Goal: Transaction & Acquisition: Purchase product/service

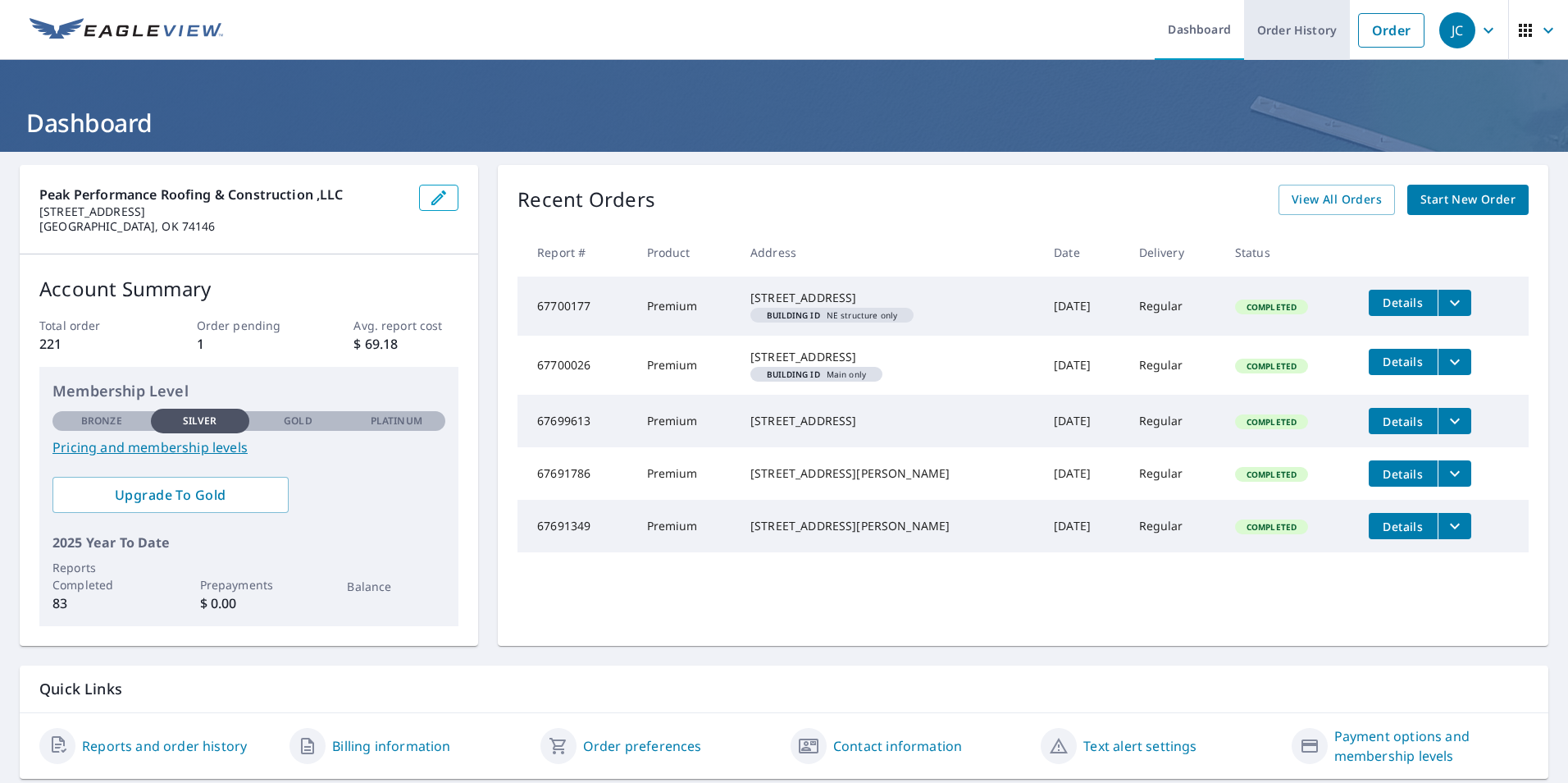
click at [1294, 38] on link "Order History" at bounding box center [1296, 30] width 105 height 60
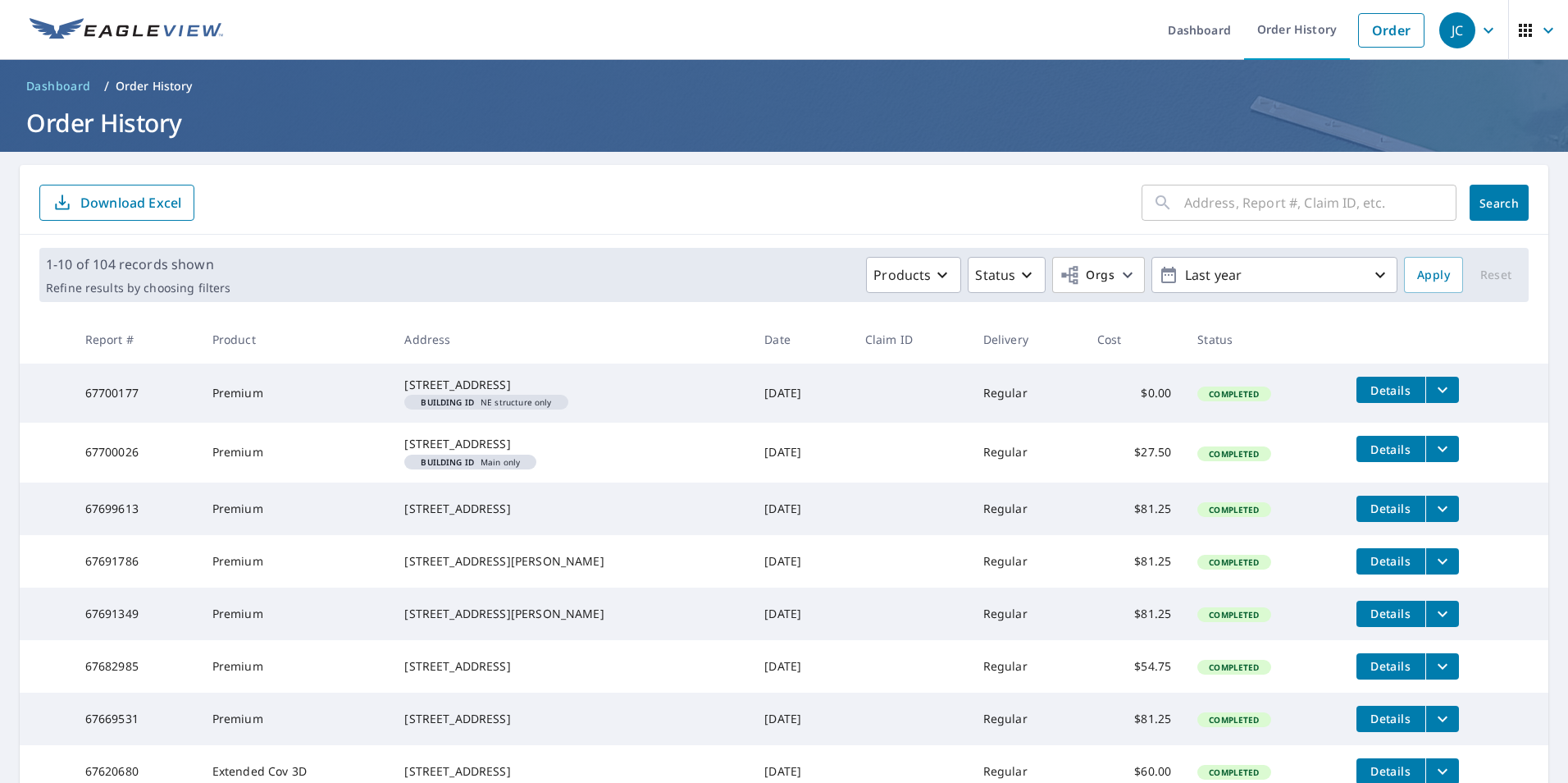
click at [1246, 212] on input "text" at bounding box center [1319, 202] width 272 height 45
type input "1954"
click button "Search" at bounding box center [1498, 202] width 59 height 36
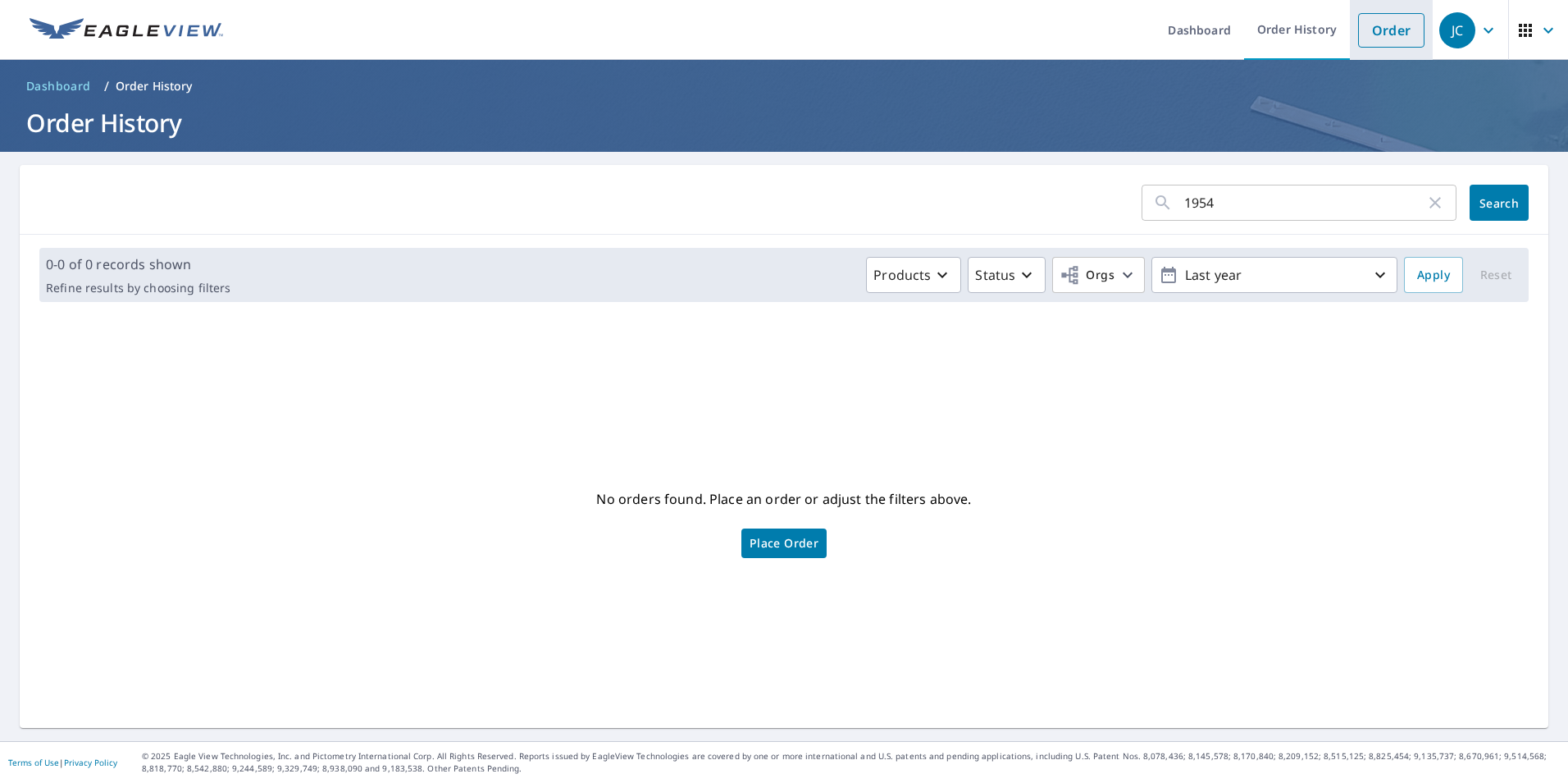
click at [1365, 41] on link "Order" at bounding box center [1391, 31] width 67 height 35
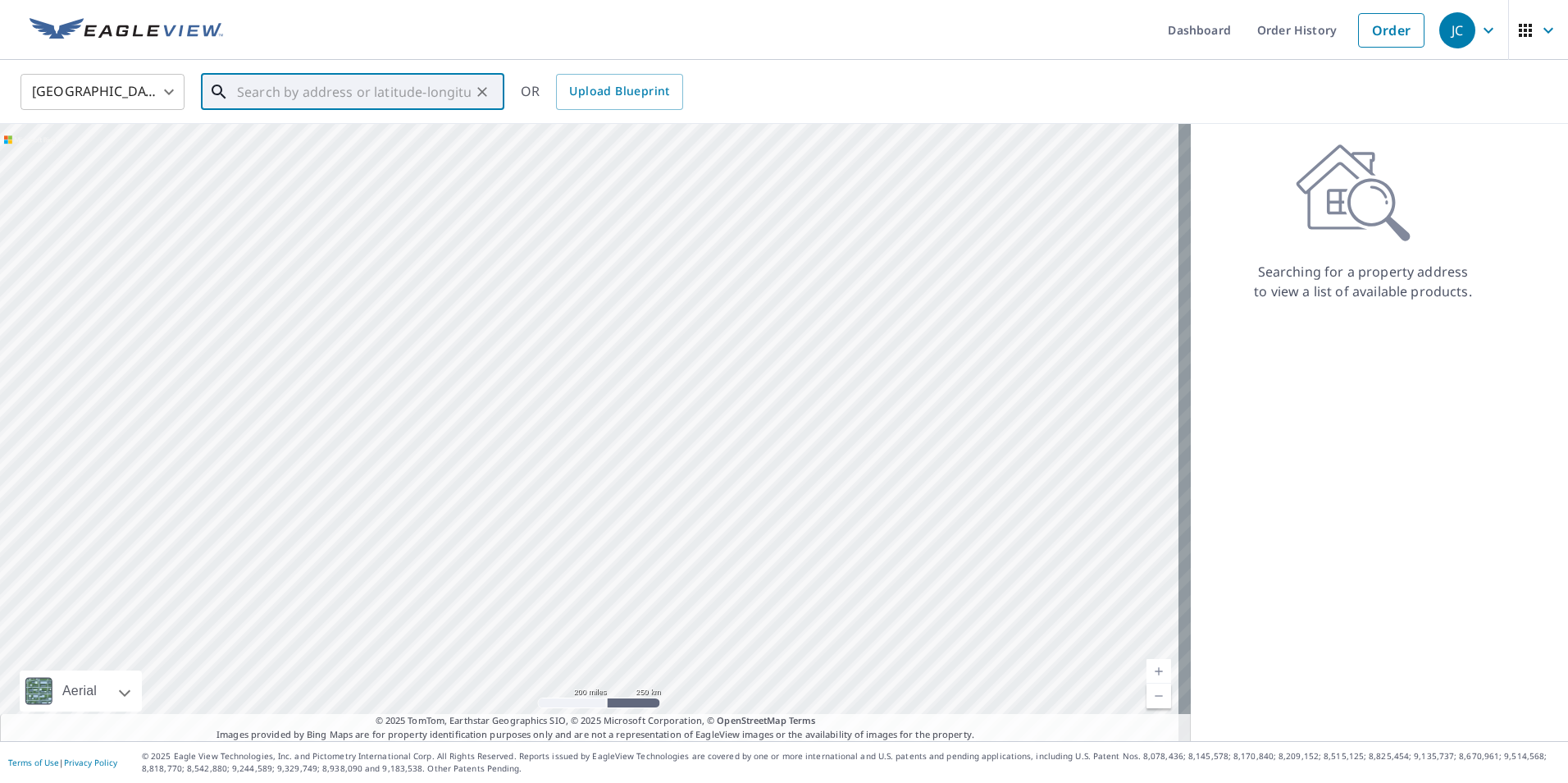
click at [315, 90] on input "text" at bounding box center [354, 91] width 234 height 45
click at [345, 136] on span "1954 Limestone Rd" at bounding box center [363, 139] width 257 height 19
type input "[STREET_ADDRESS]"
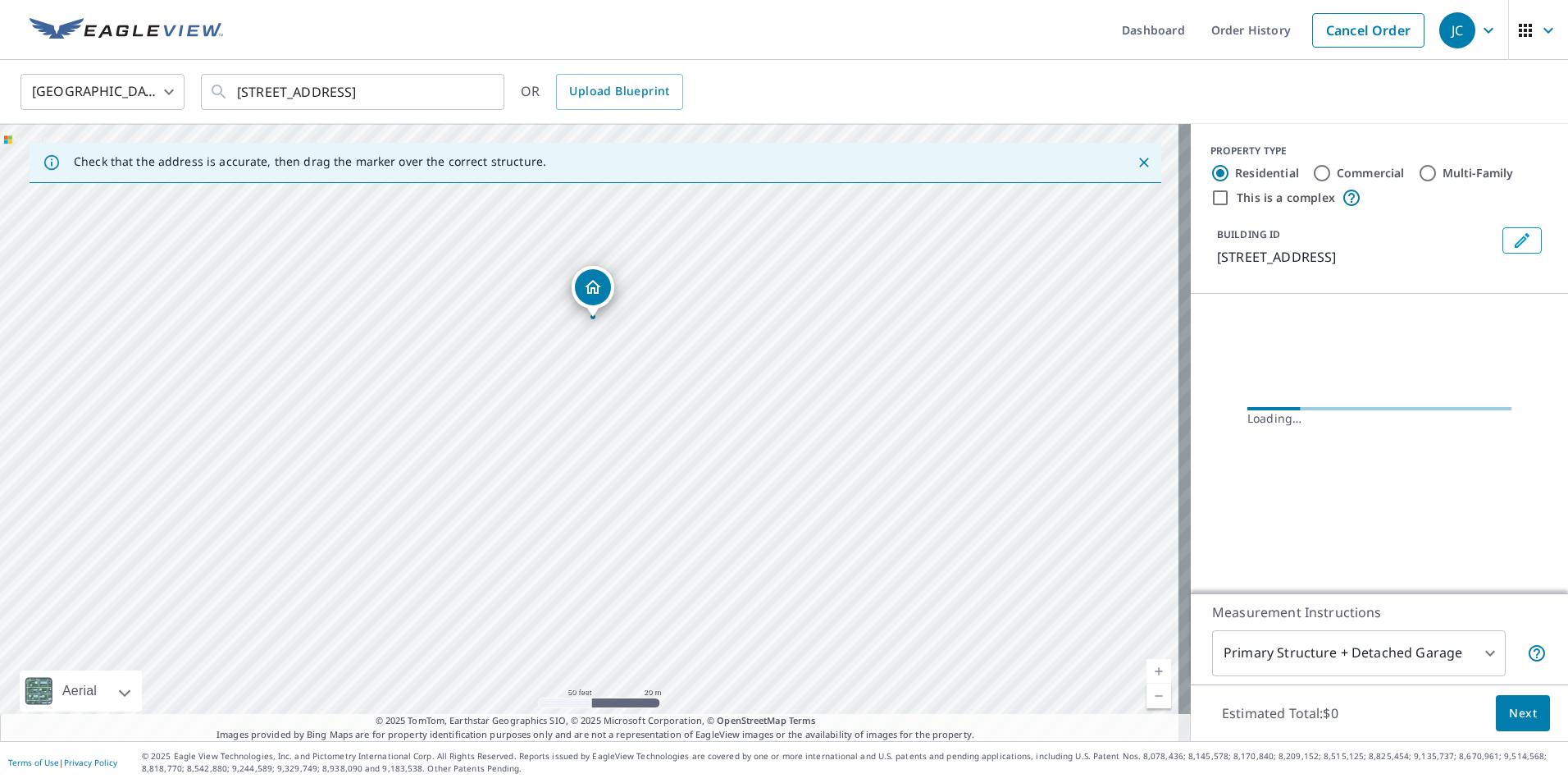
drag, startPoint x: 663, startPoint y: 307, endPoint x: 663, endPoint y: 440, distance: 133.0
click at [663, 440] on div "[STREET_ADDRESS]" at bounding box center [595, 432] width 1191 height 617
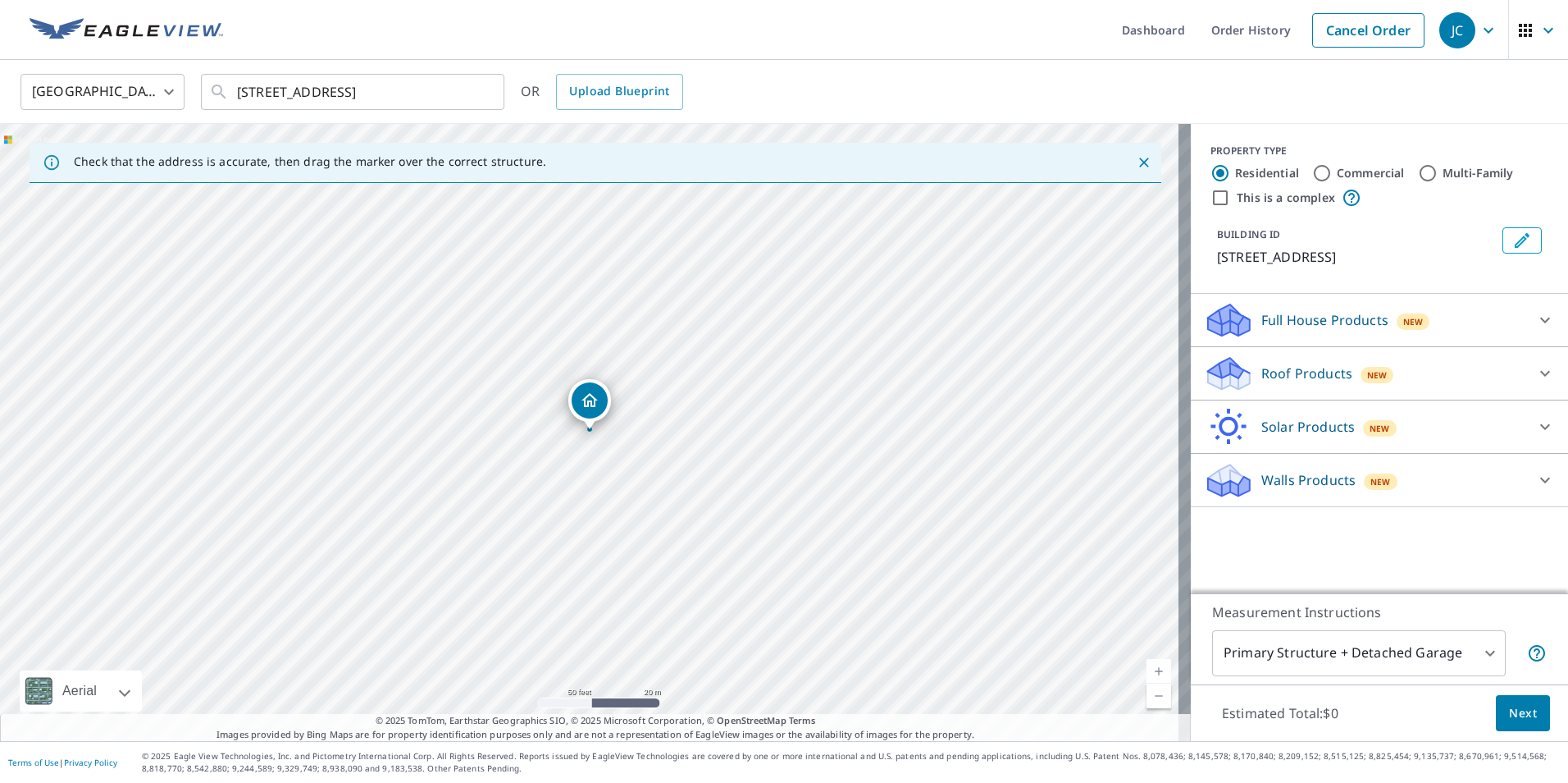
click at [1429, 379] on div "Roof Products New" at bounding box center [1364, 374] width 321 height 39
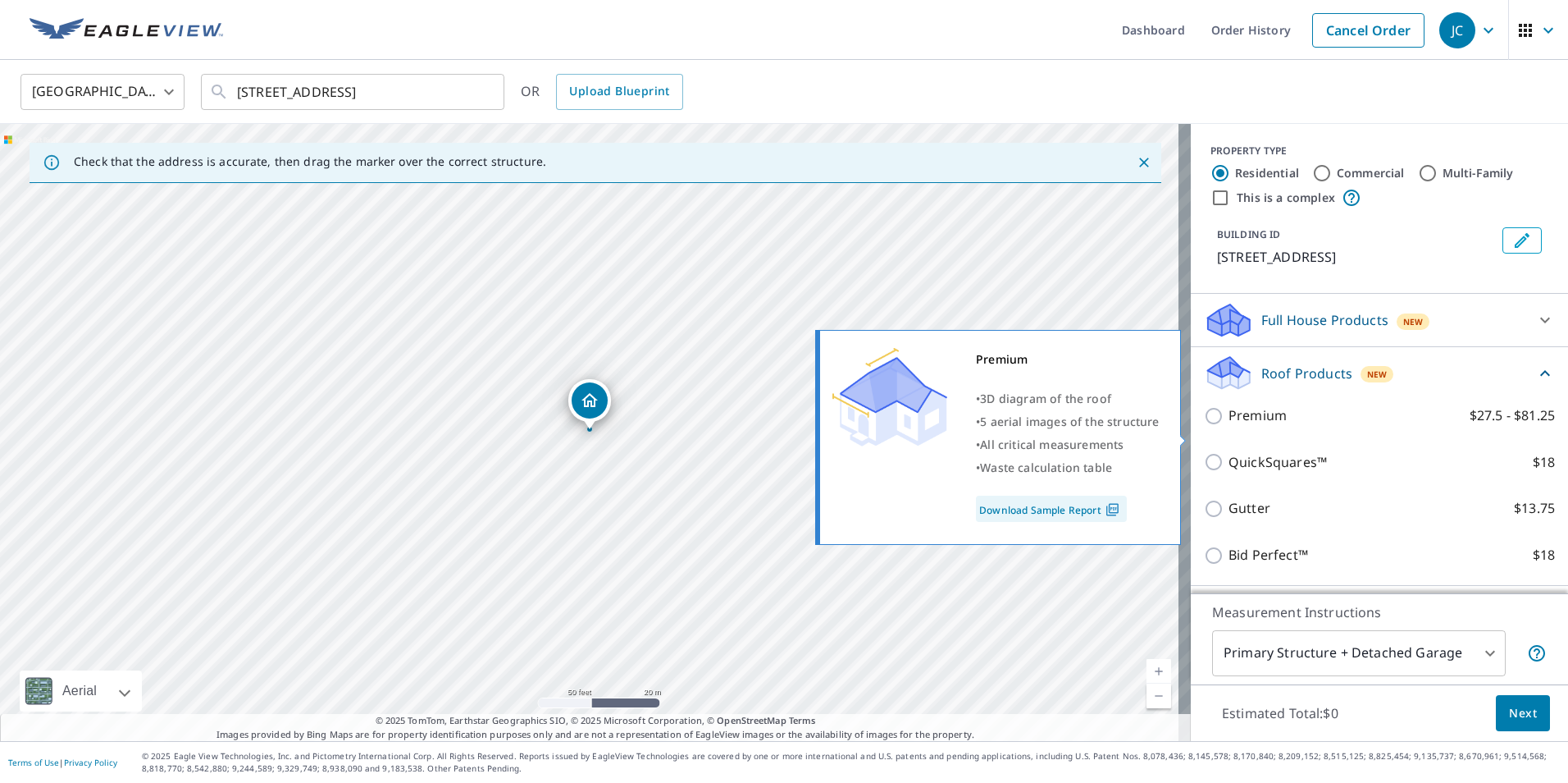
click at [1401, 426] on label "Premium $27.5 - $81.25" at bounding box center [1391, 415] width 326 height 20
click at [1228, 426] on input "Premium $27.5 - $81.25" at bounding box center [1215, 416] width 24 height 19
checkbox input "true"
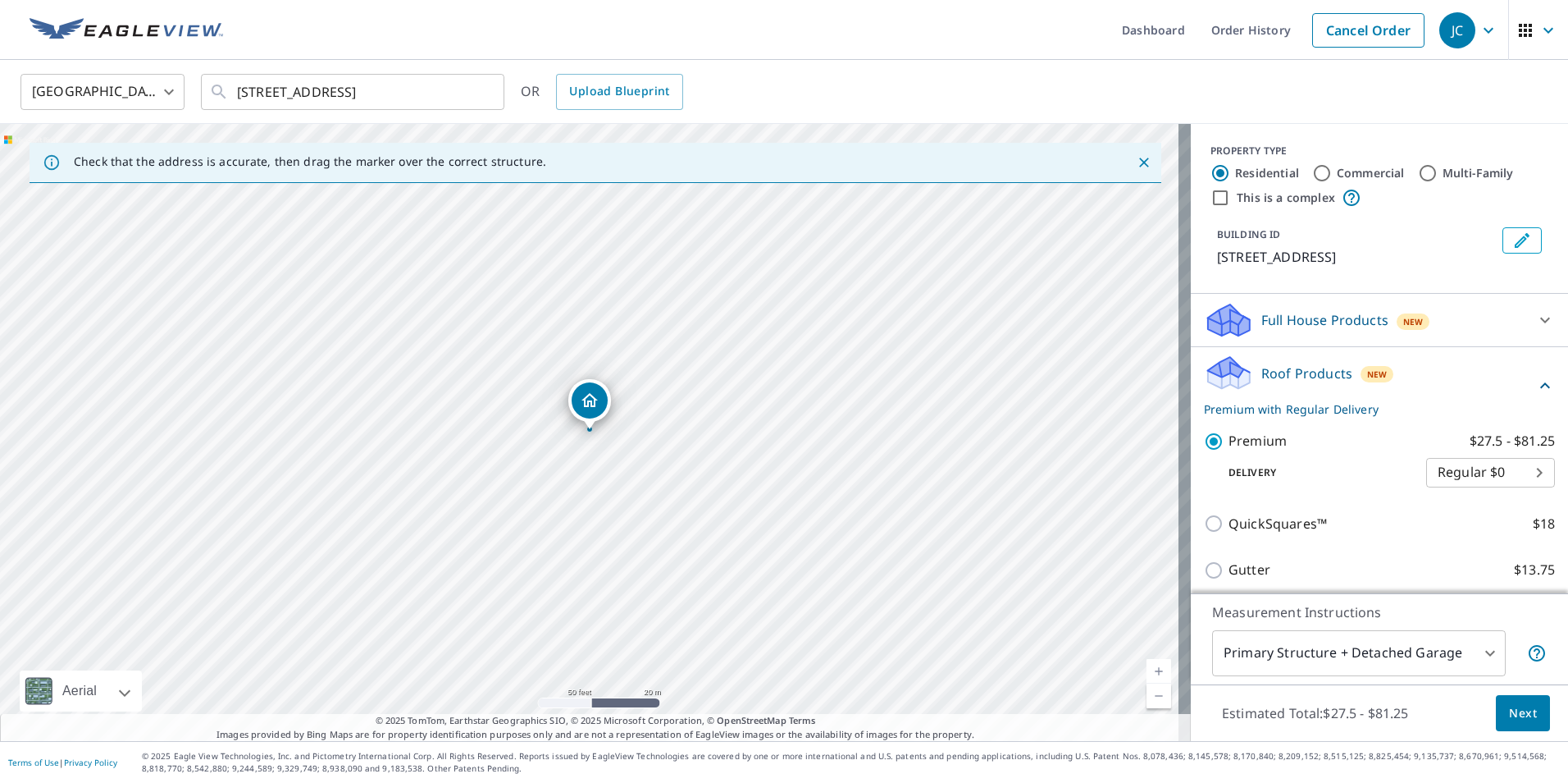
click at [1511, 712] on span "Next" at bounding box center [1523, 712] width 28 height 20
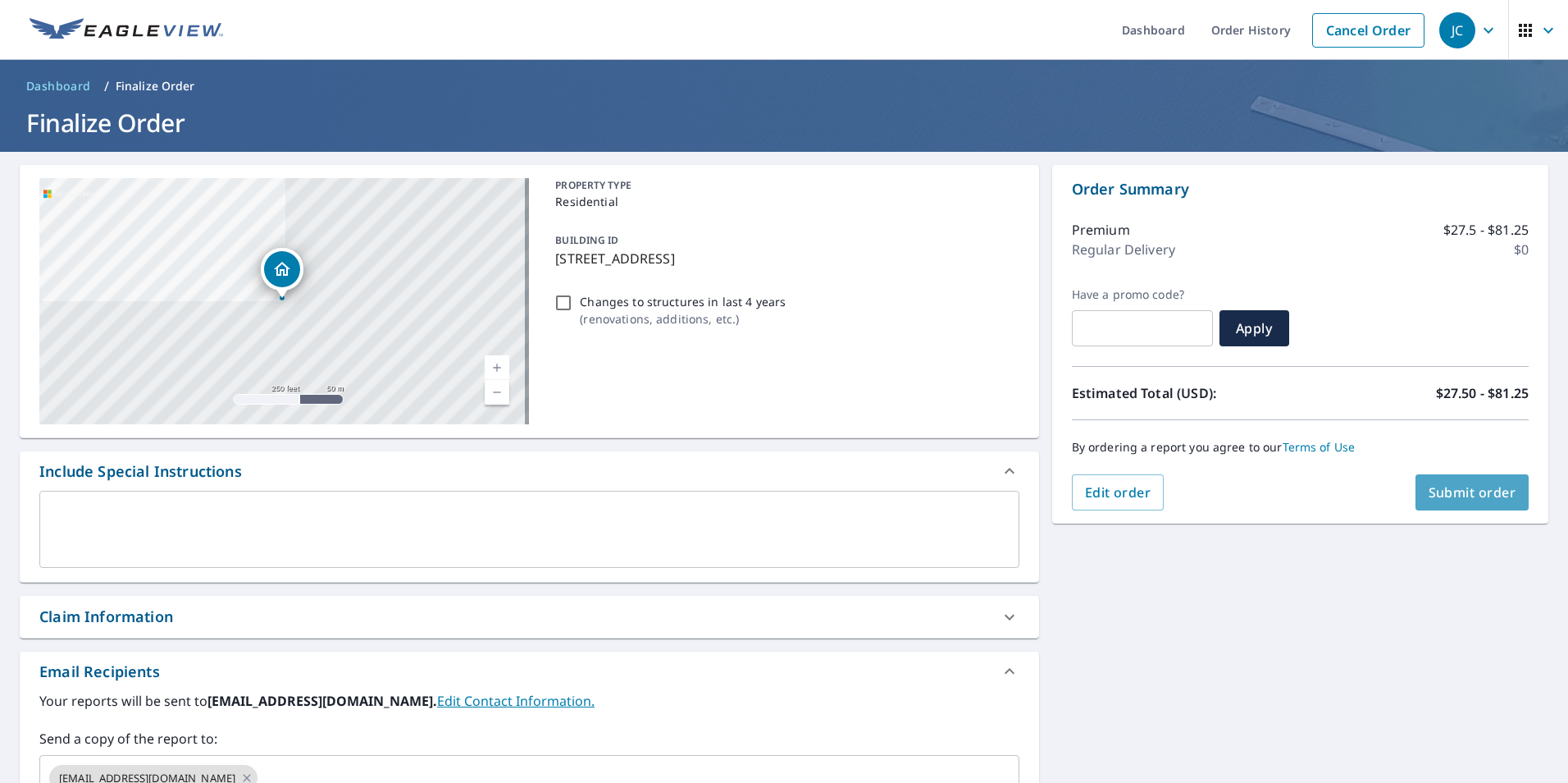
click at [1444, 495] on span "Submit order" at bounding box center [1472, 492] width 88 height 18
